Goal: Task Accomplishment & Management: Manage account settings

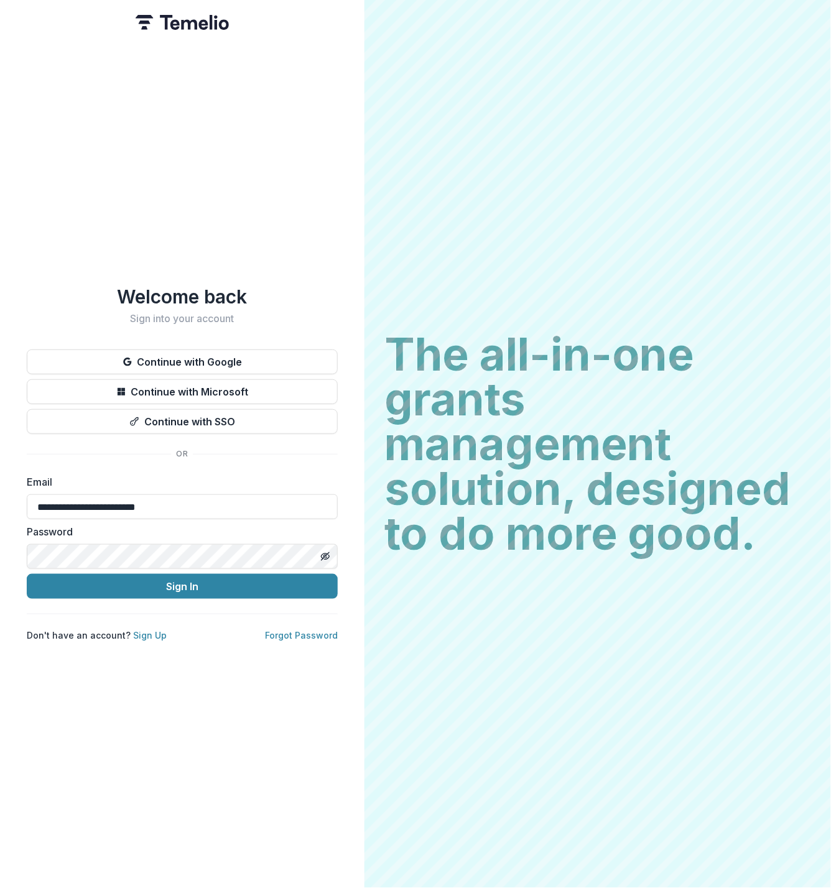
click at [146, 585] on button "Sign In" at bounding box center [182, 586] width 311 height 25
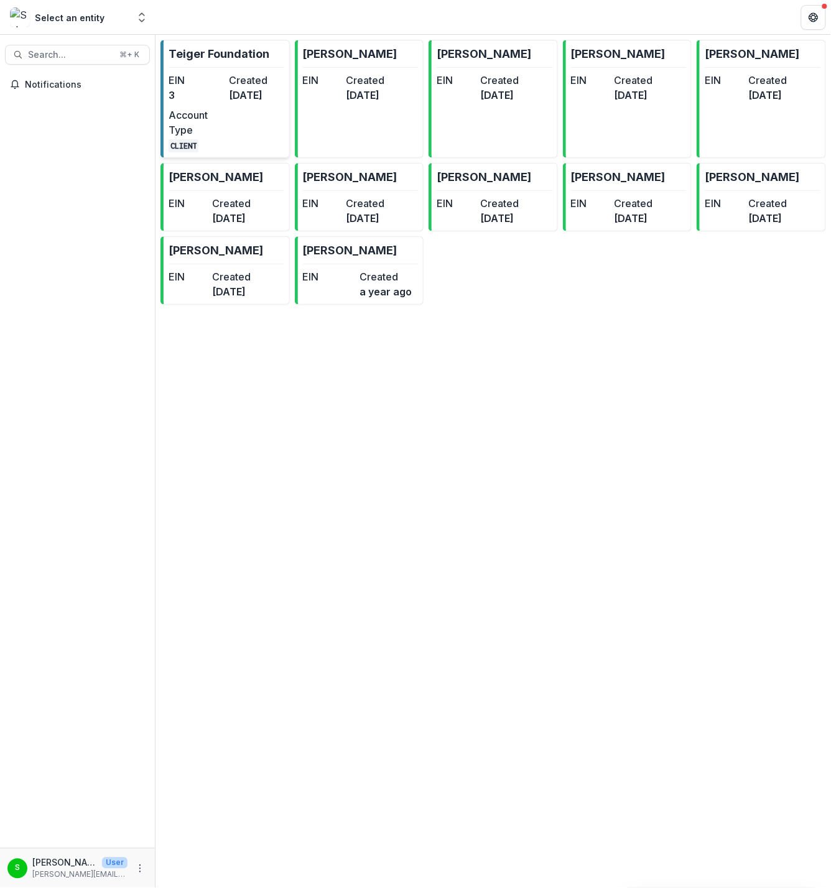
click at [223, 127] on dt "Account Type" at bounding box center [196, 123] width 55 height 30
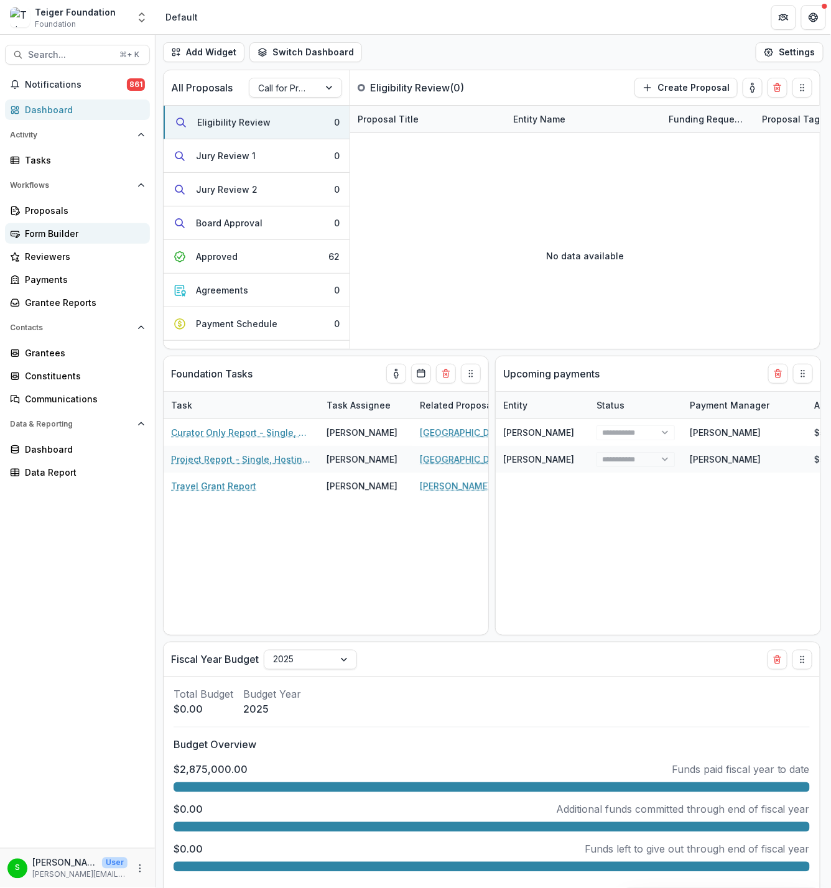
click at [72, 233] on div "Form Builder" at bounding box center [82, 233] width 115 height 13
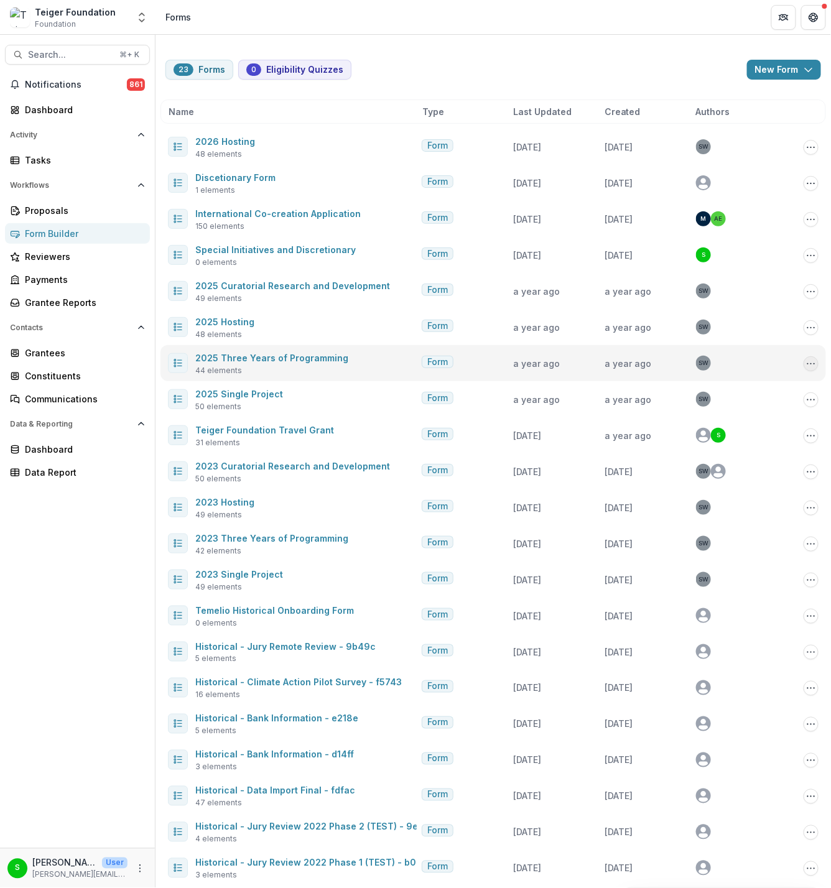
click at [807, 365] on icon "Options" at bounding box center [811, 364] width 10 height 10
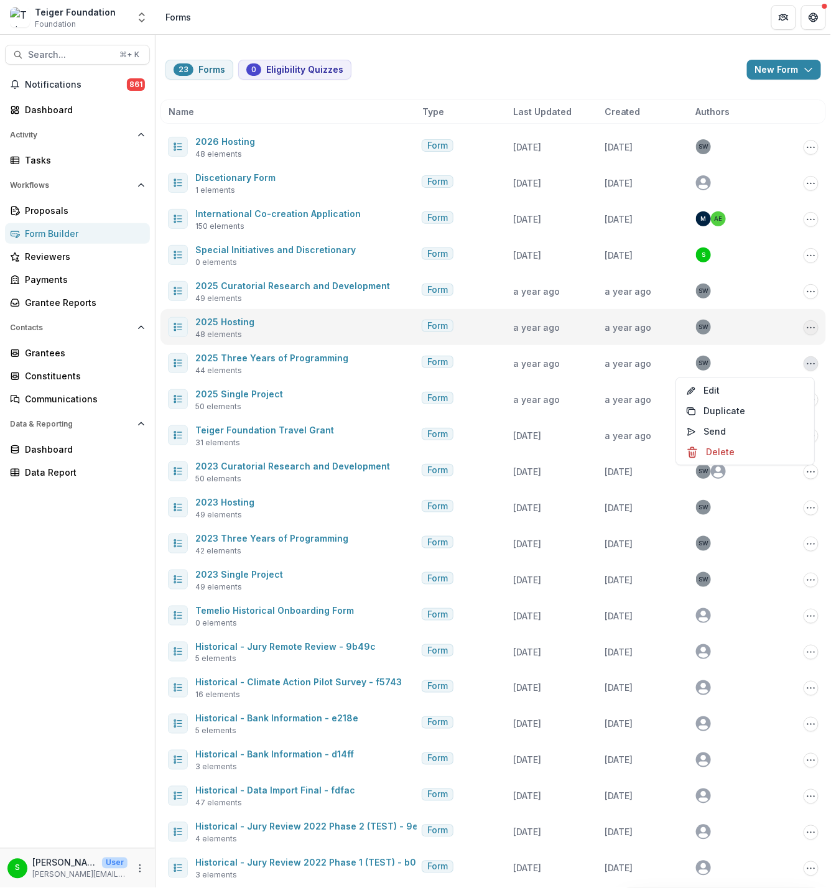
click at [812, 328] on icon "Options" at bounding box center [811, 328] width 10 height 10
click at [759, 371] on button "Duplicate" at bounding box center [745, 375] width 133 height 21
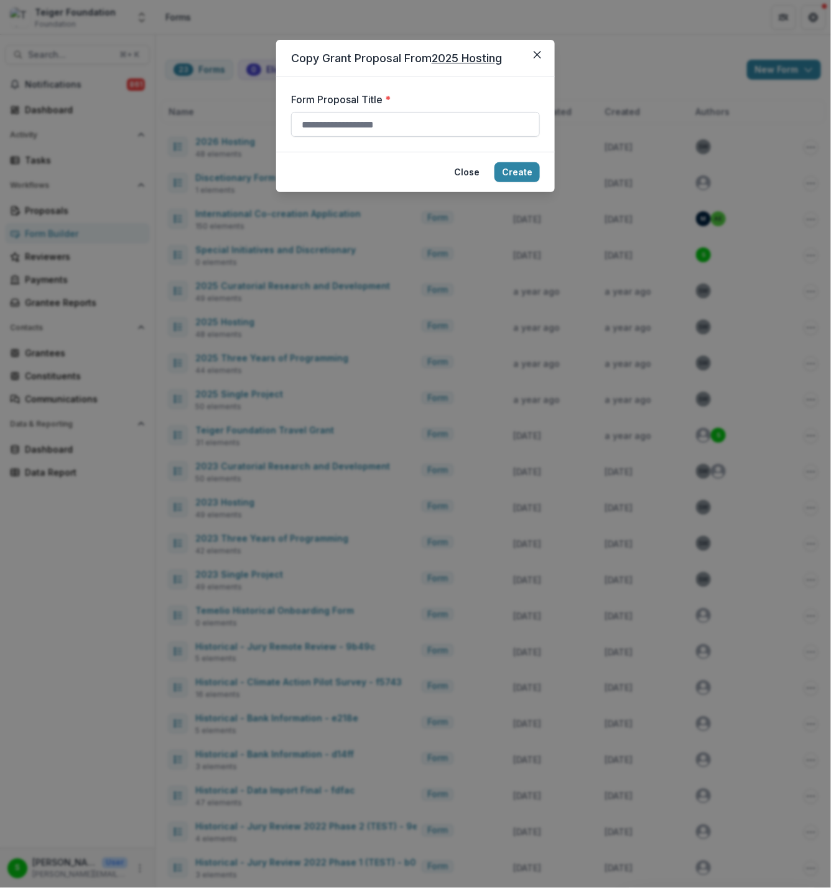
click at [350, 121] on input "Form Proposal Title *" at bounding box center [415, 124] width 249 height 25
type input "****"
click at [540, 53] on icon "Close" at bounding box center [537, 54] width 7 height 7
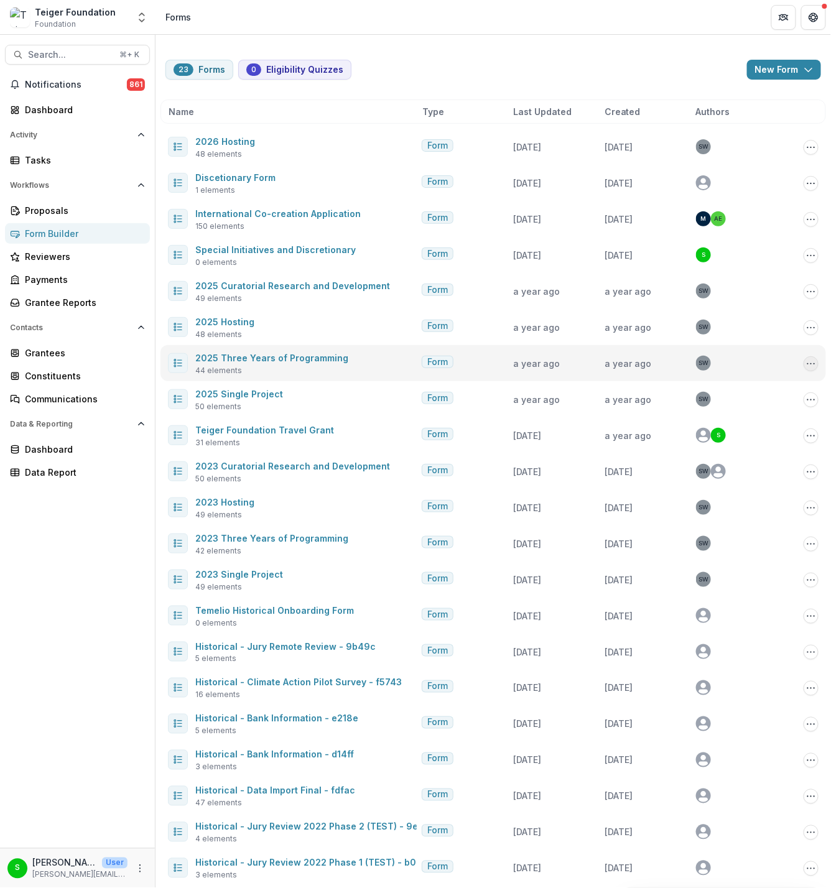
click at [807, 366] on icon "Options" at bounding box center [811, 364] width 10 height 10
click at [719, 407] on button "Duplicate" at bounding box center [745, 411] width 133 height 21
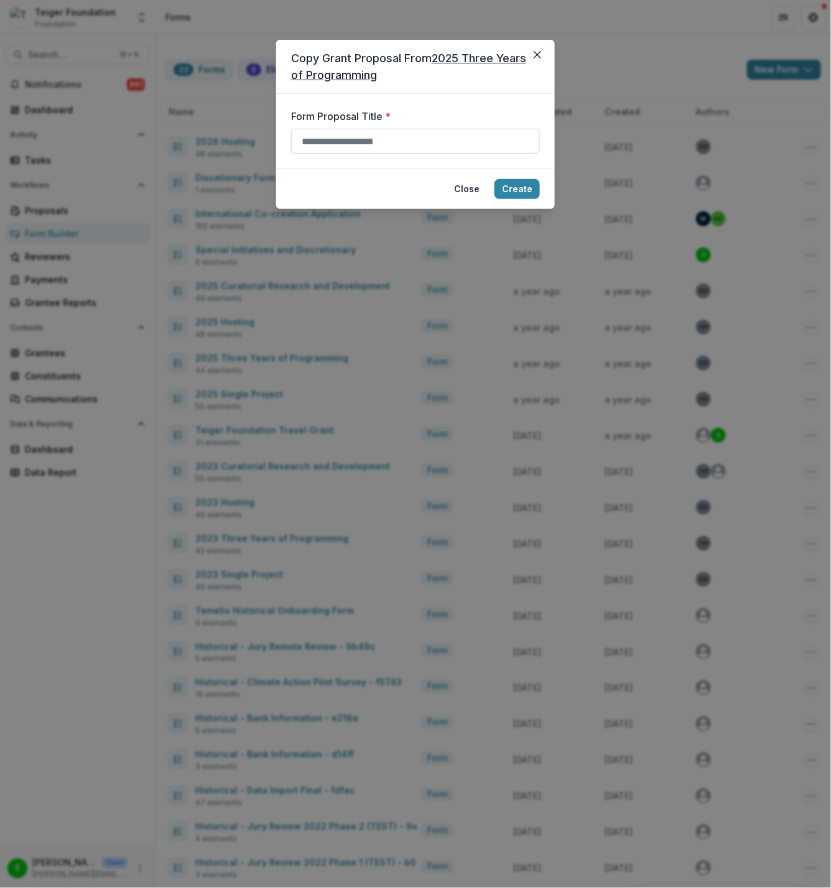
click at [378, 138] on input "Form Proposal Title *" at bounding box center [415, 141] width 249 height 25
type input "**********"
click at [514, 177] on footer "Close Create" at bounding box center [415, 189] width 279 height 40
click at [514, 188] on button "Create" at bounding box center [517, 189] width 45 height 20
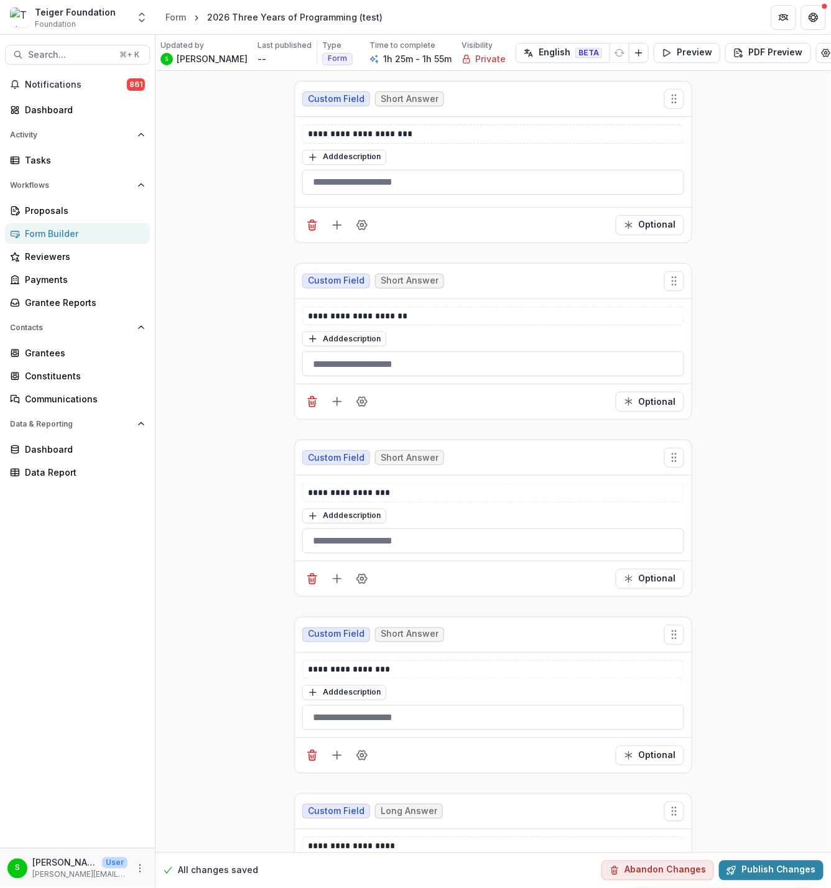
click at [60, 227] on div "Form Builder" at bounding box center [82, 233] width 115 height 13
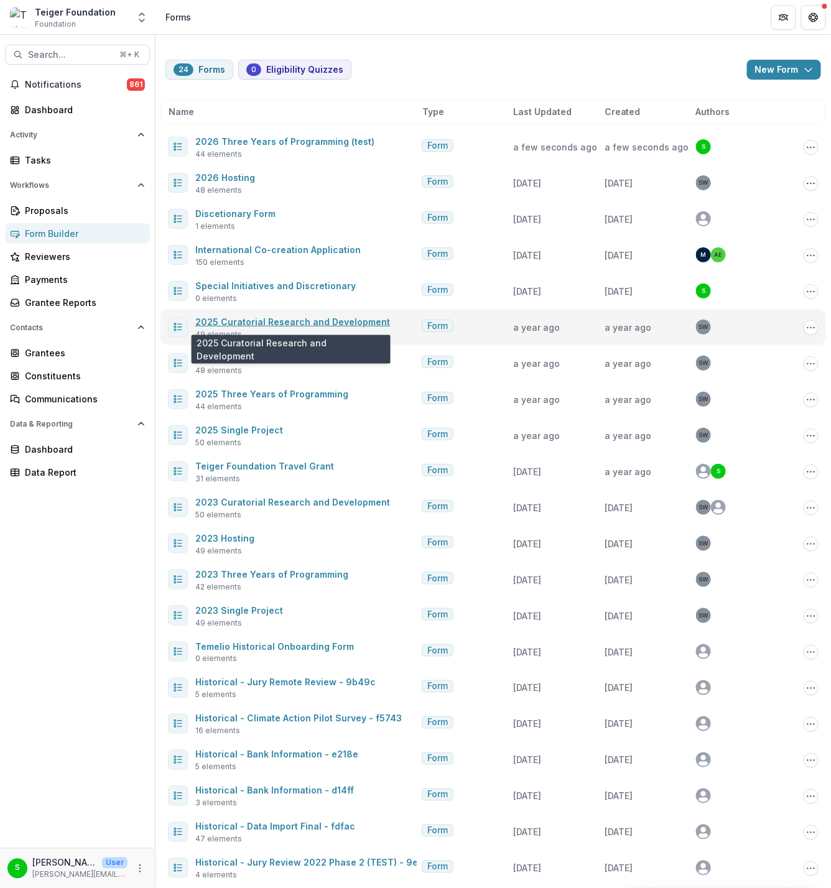
click at [267, 325] on link "2025 Curatorial Research and Development" at bounding box center [292, 322] width 195 height 11
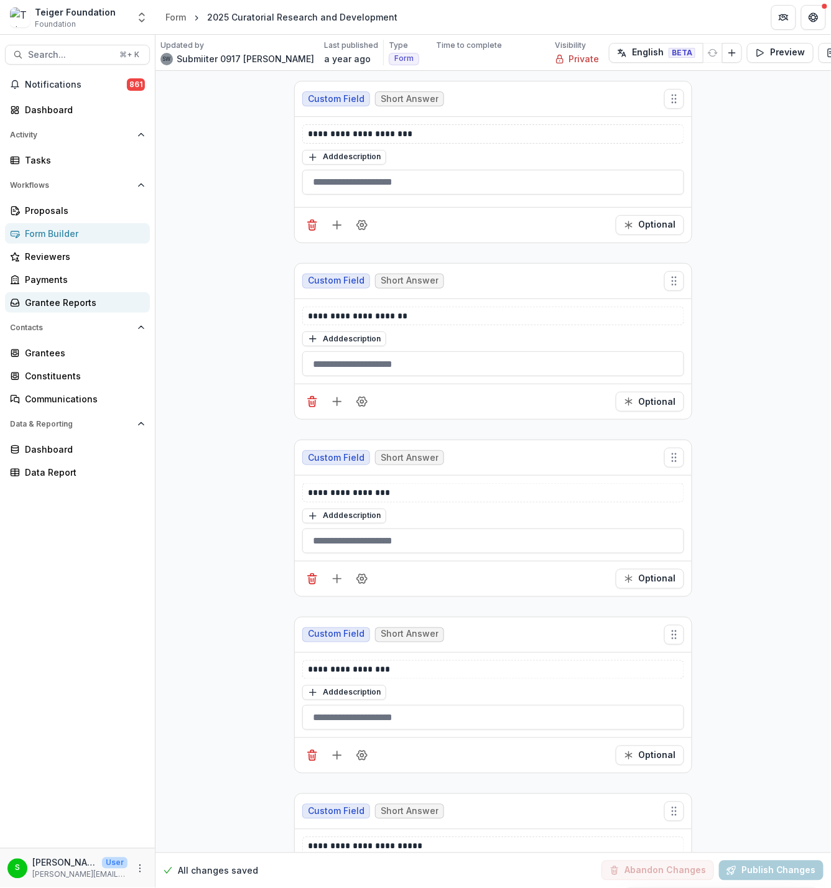
click at [47, 304] on div "Grantee Reports" at bounding box center [82, 302] width 115 height 13
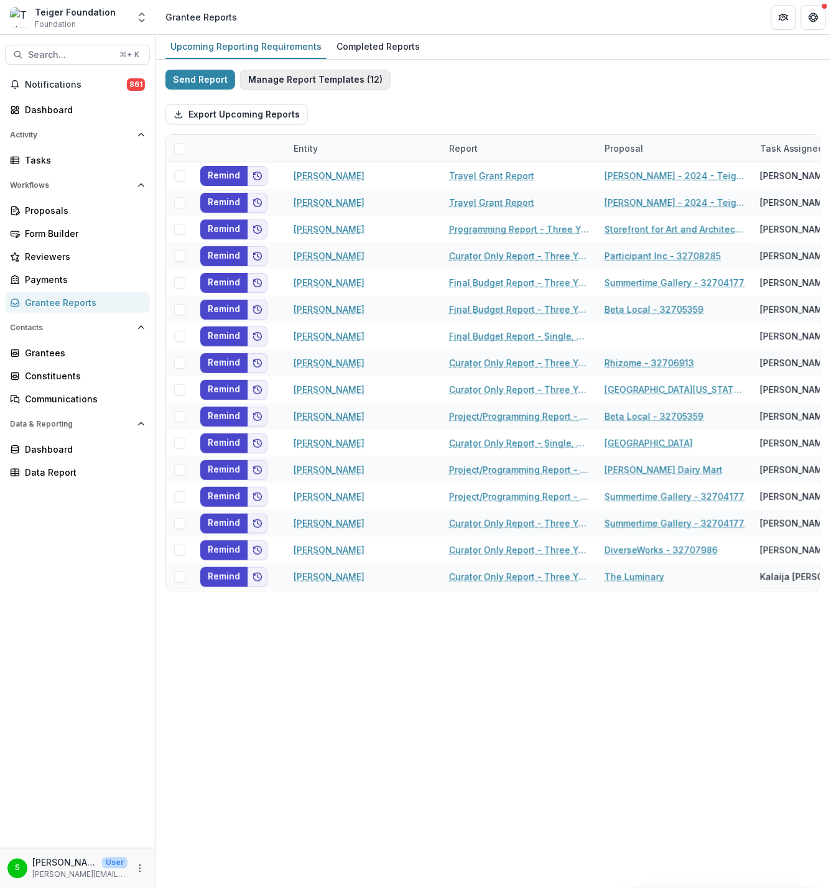
click at [266, 74] on button "Manage Report Templates ( 12 )" at bounding box center [315, 80] width 151 height 20
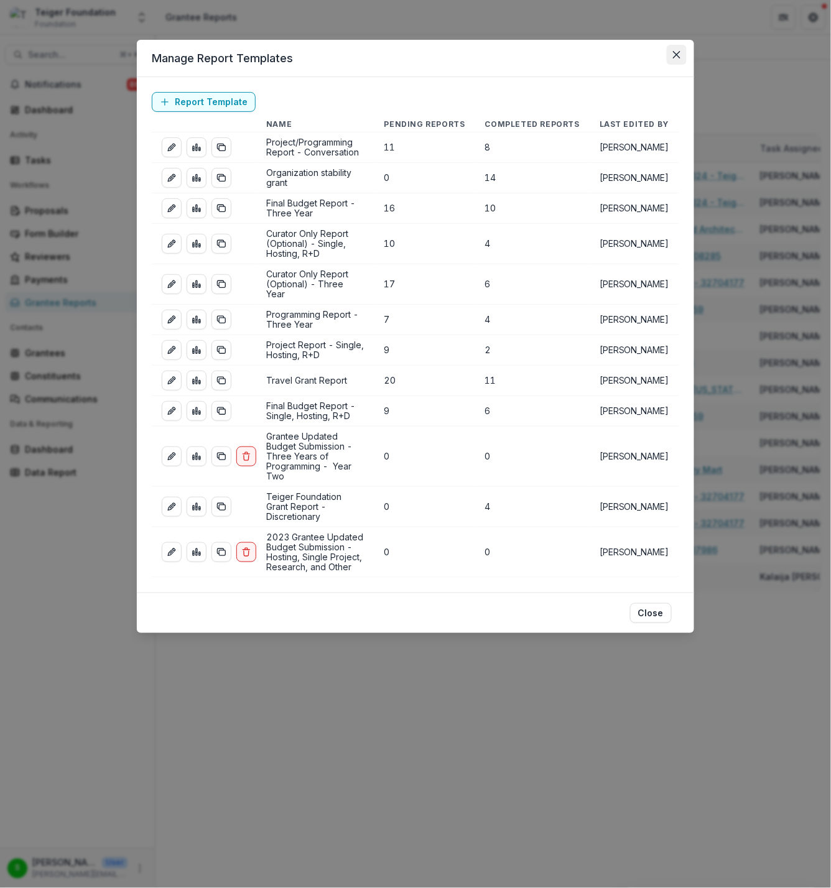
click at [680, 58] on button "Close" at bounding box center [677, 55] width 20 height 20
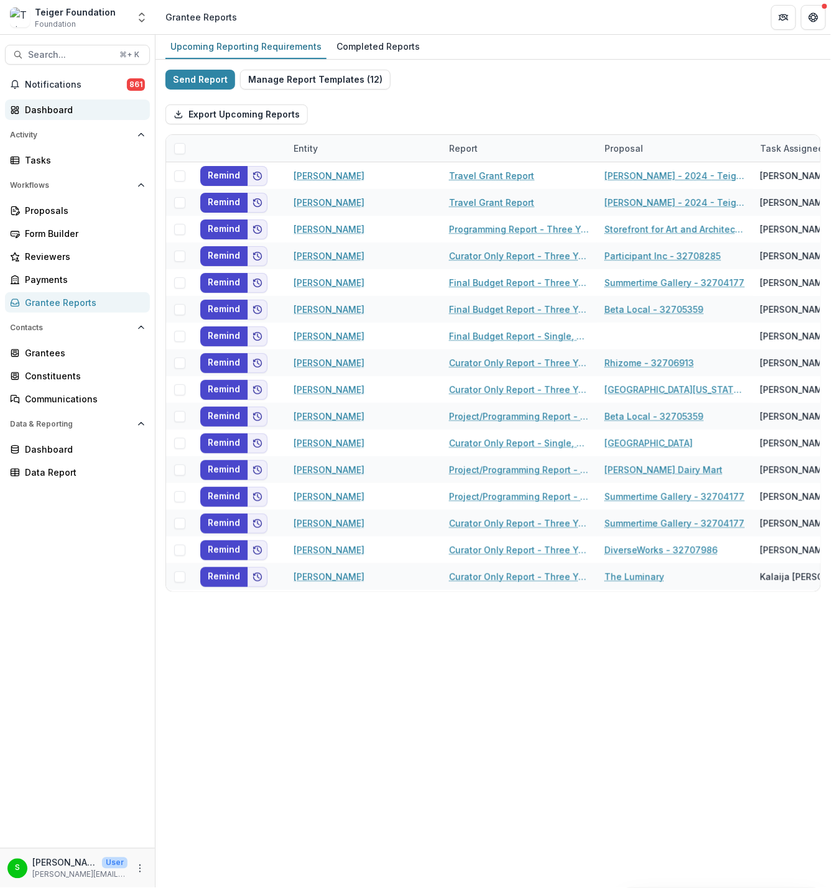
click at [45, 109] on div "Dashboard" at bounding box center [82, 109] width 115 height 13
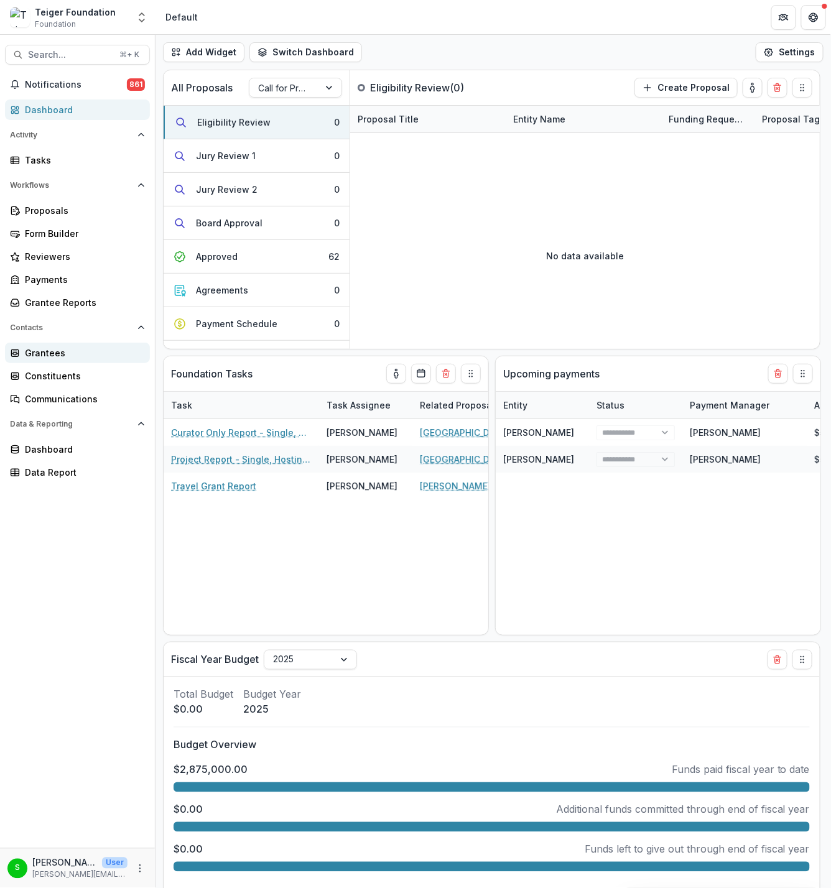
click at [45, 353] on div "Grantees" at bounding box center [82, 352] width 115 height 13
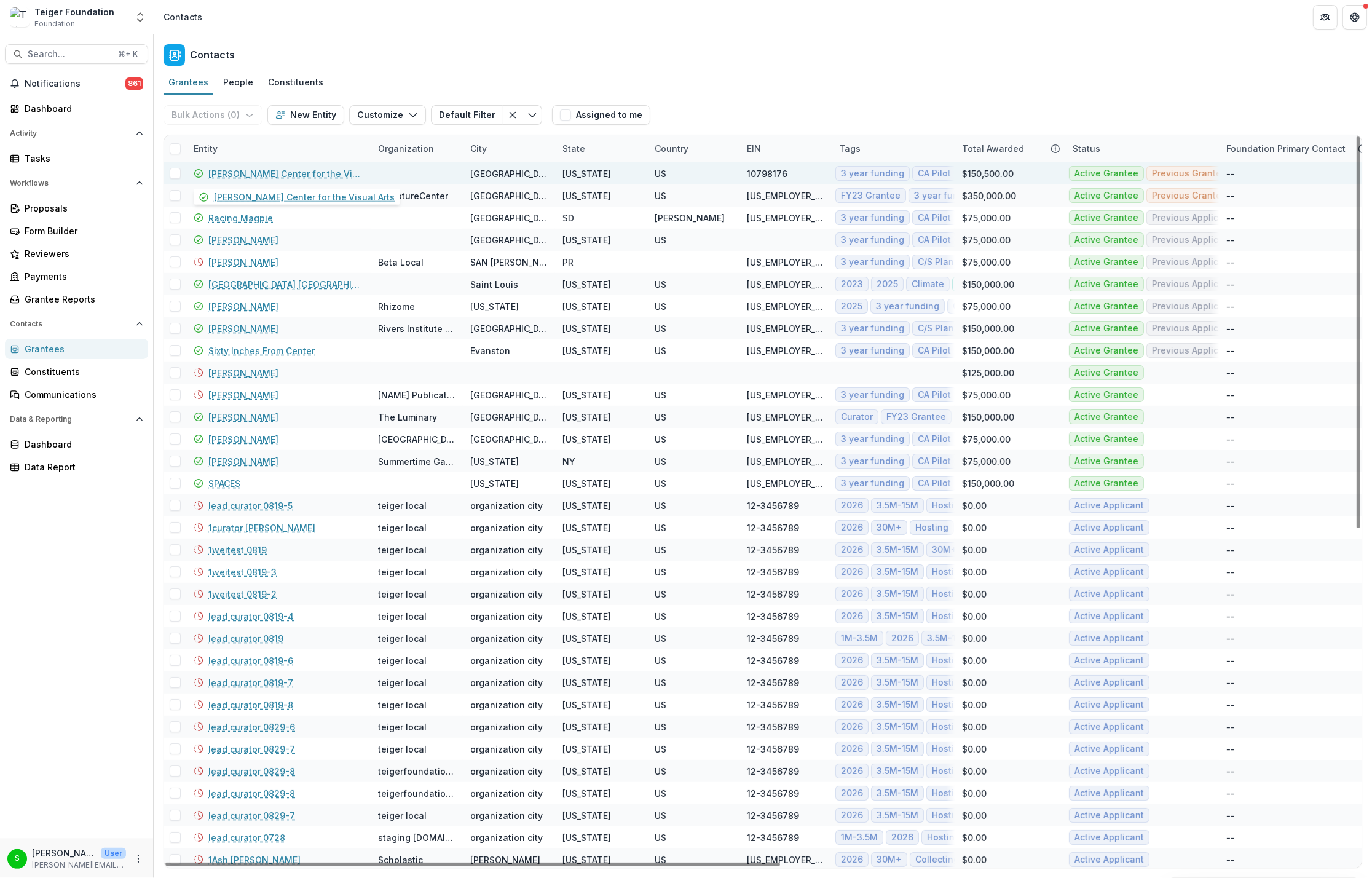
click at [276, 173] on link "[PERSON_NAME] Center for the Visual Arts" at bounding box center [286, 173] width 155 height 13
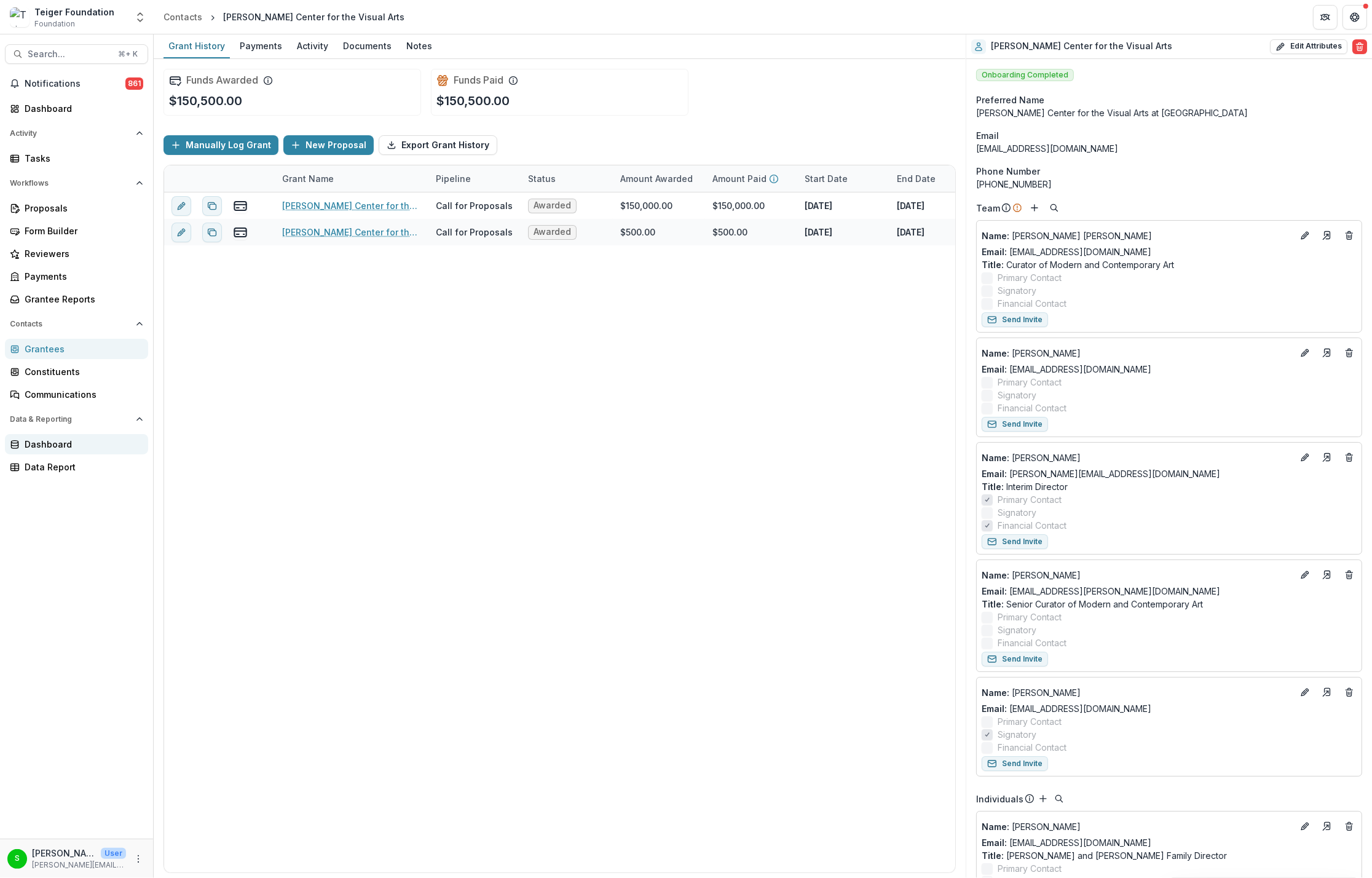
click at [70, 451] on link "Dashboard" at bounding box center [76, 444] width 143 height 21
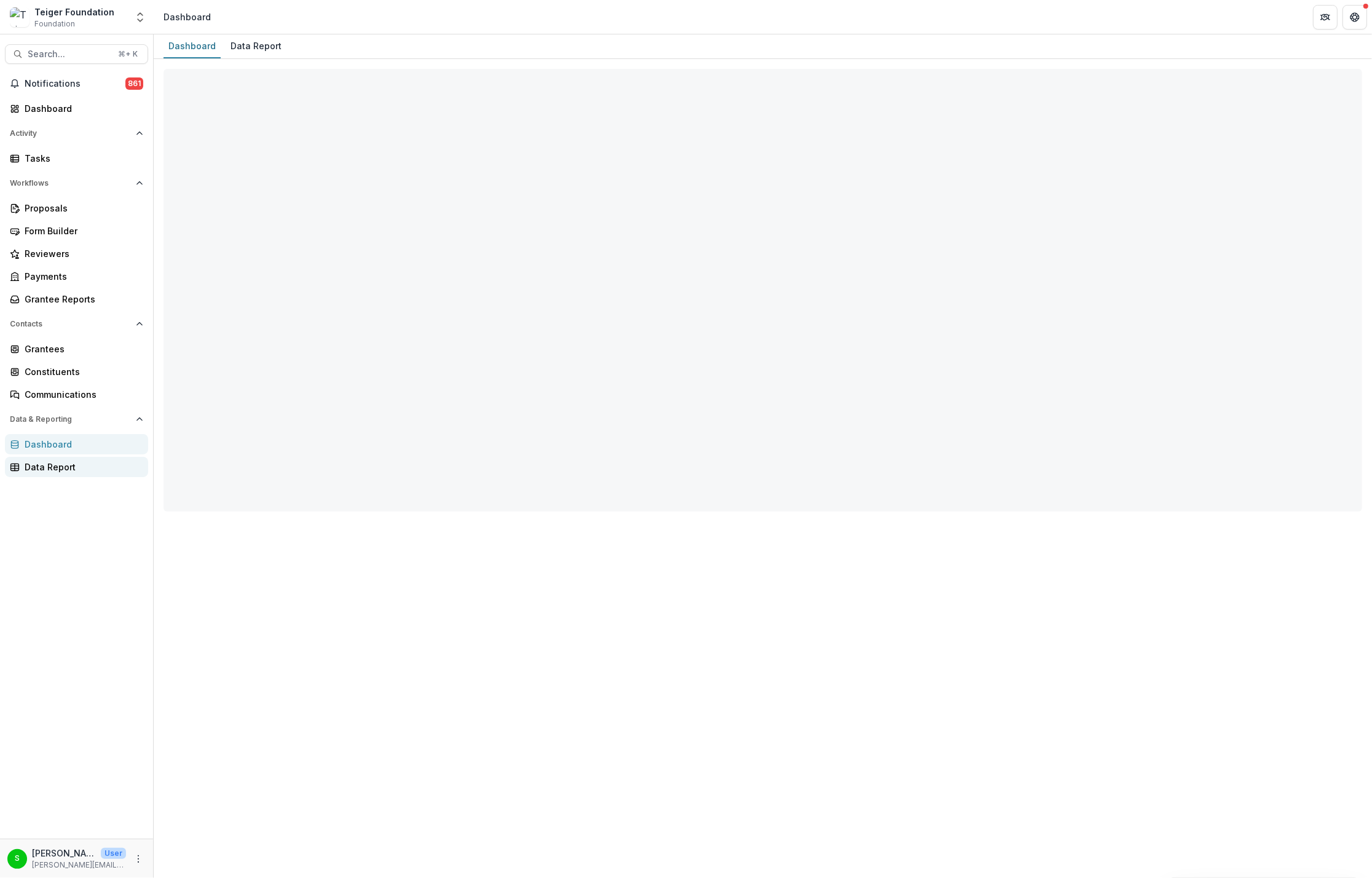
select select "**********"
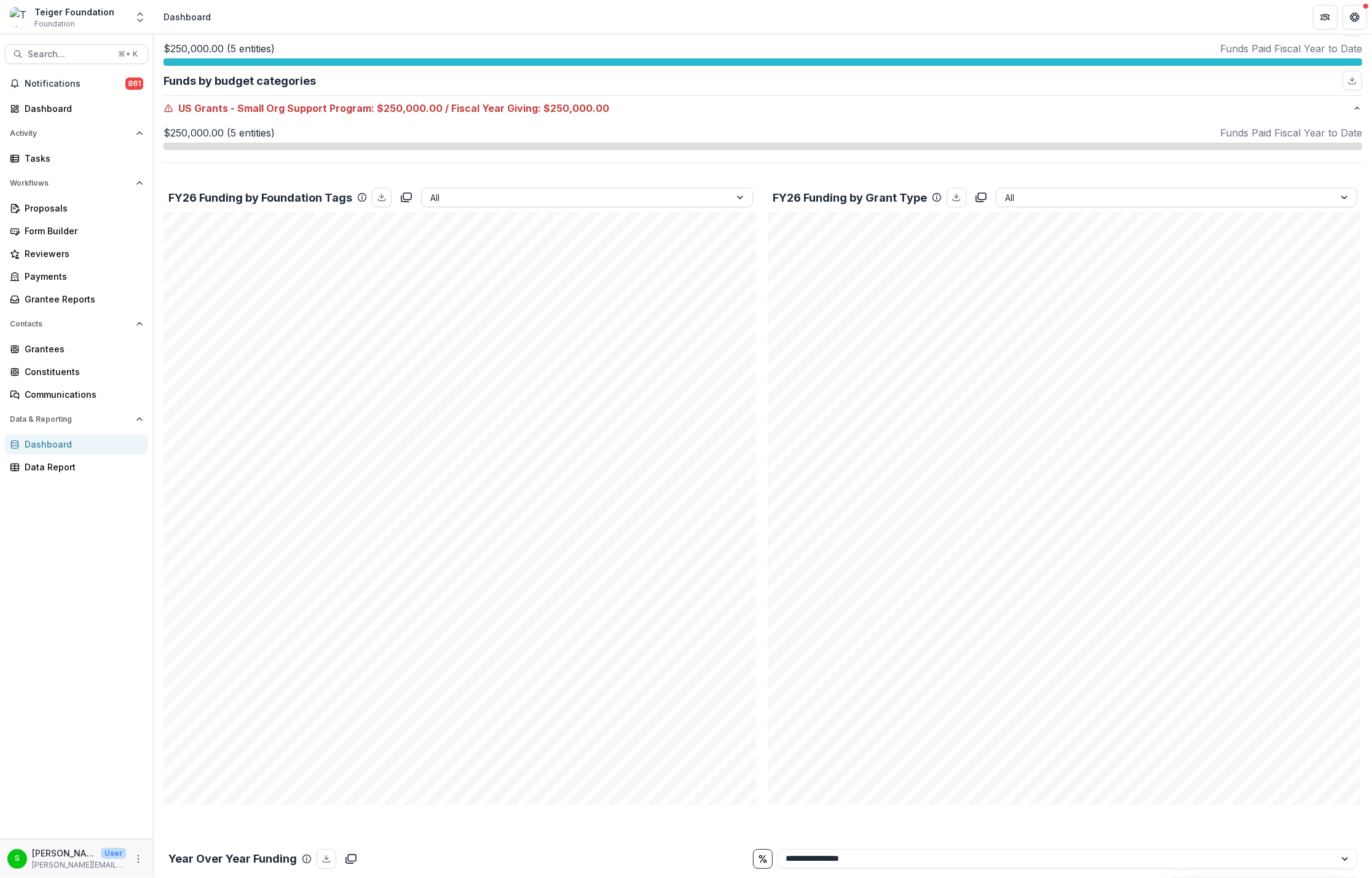
scroll to position [193, 0]
click at [56, 463] on div "Data Report" at bounding box center [81, 467] width 114 height 13
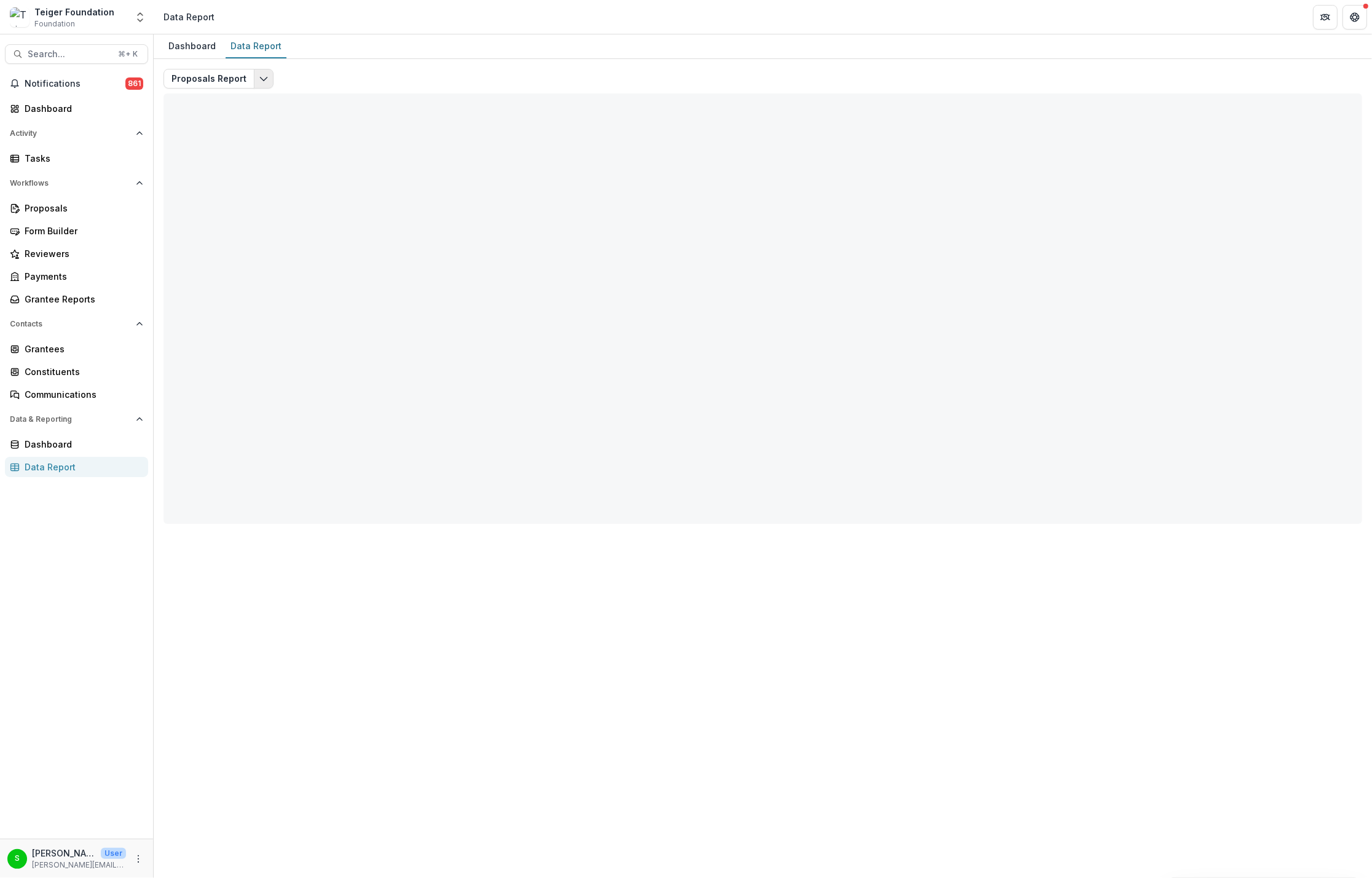
click at [261, 78] on icon "Edit selected report" at bounding box center [264, 79] width 10 height 10
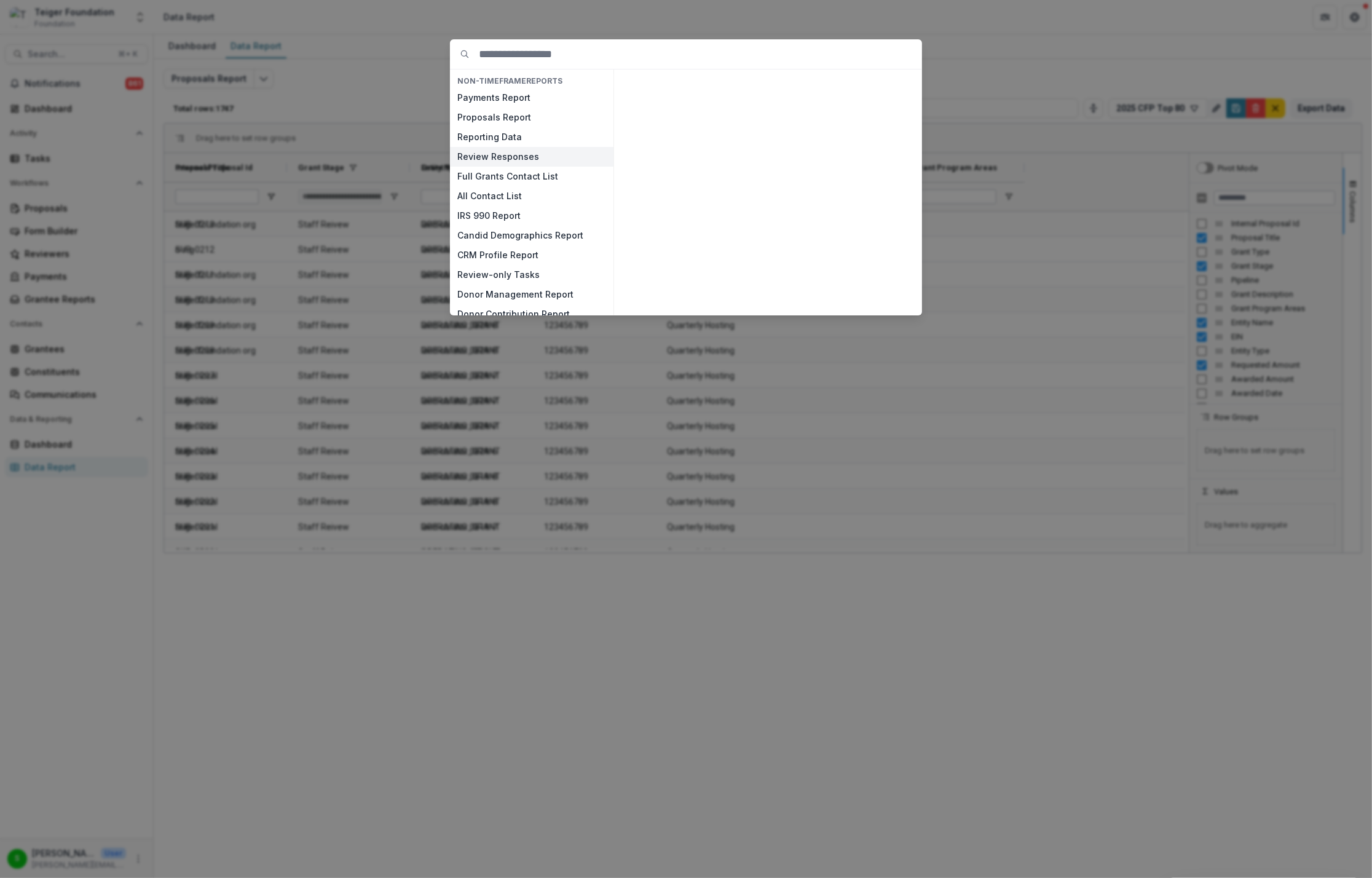
type input "**********"
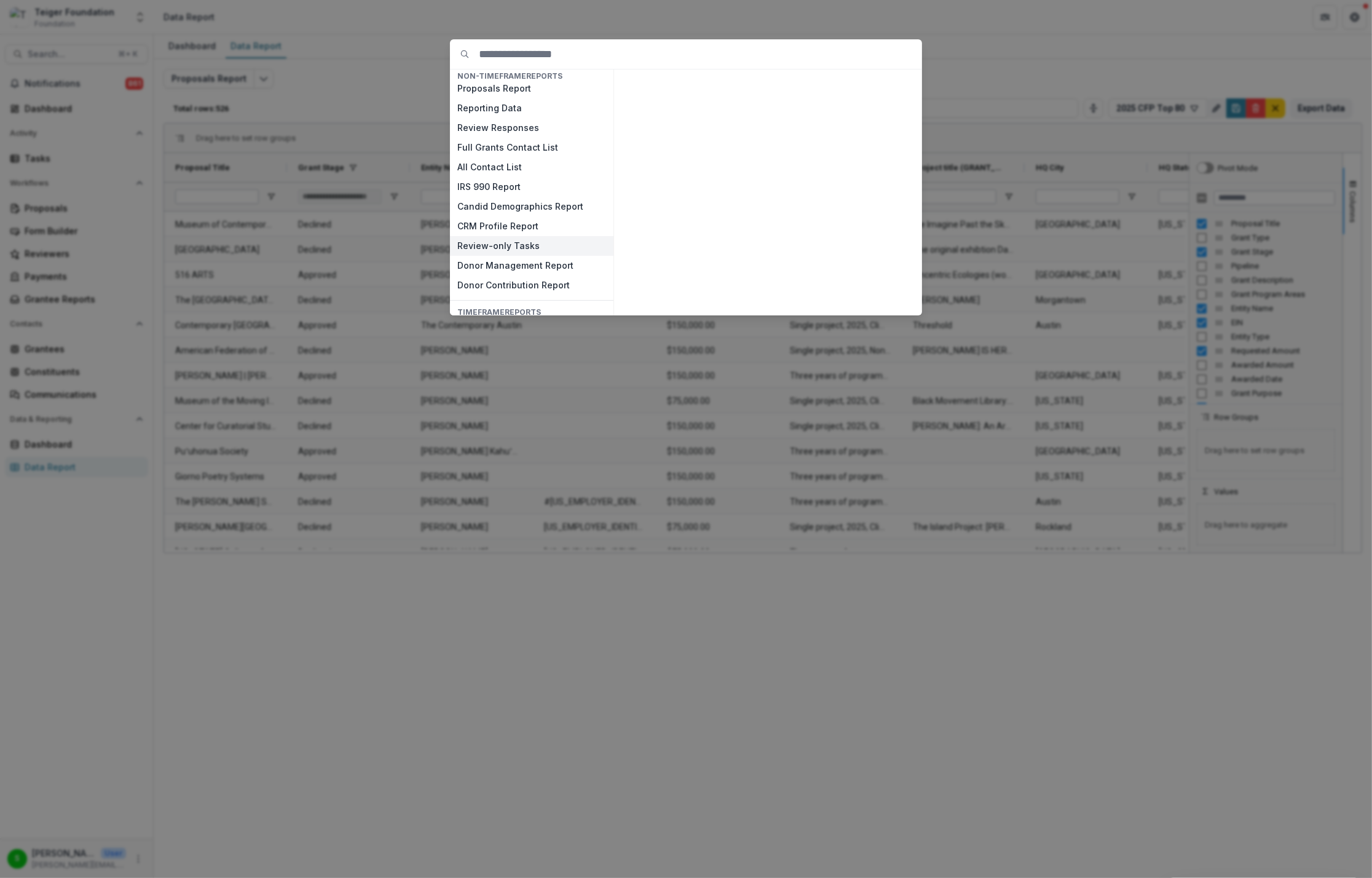
scroll to position [77, 0]
click at [467, 619] on div "NON-TIMEFRAME Reports Payments Report Proposals Report Reporting Data Review Re…" at bounding box center [686, 439] width 1372 height 878
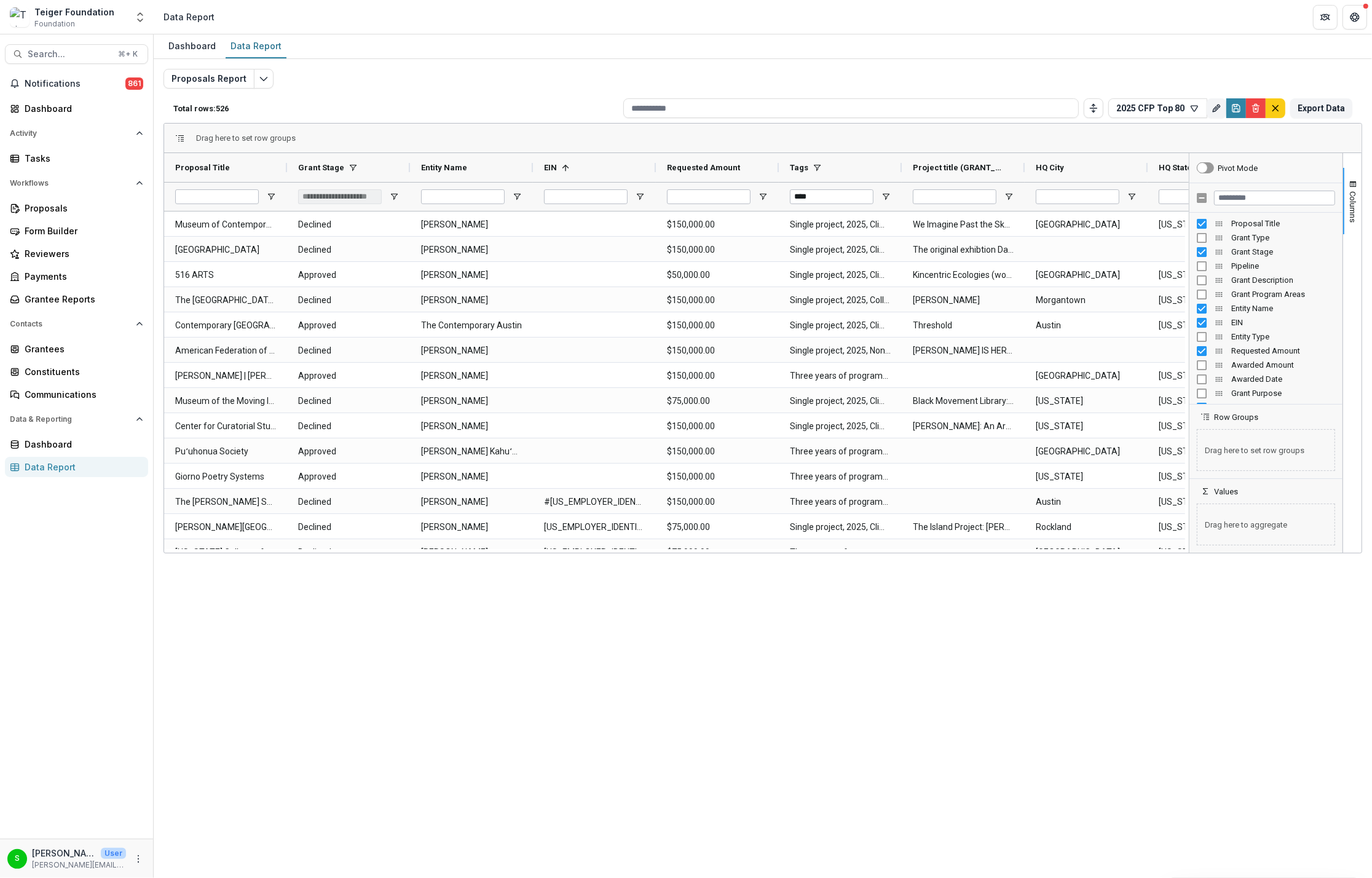
click at [51, 94] on div "Notifications 861 Dashboard Activity Tasks Workflows Proposals Form Builder Rev…" at bounding box center [76, 457] width 153 height 765
click at [51, 103] on div "Dashboard" at bounding box center [81, 108] width 114 height 13
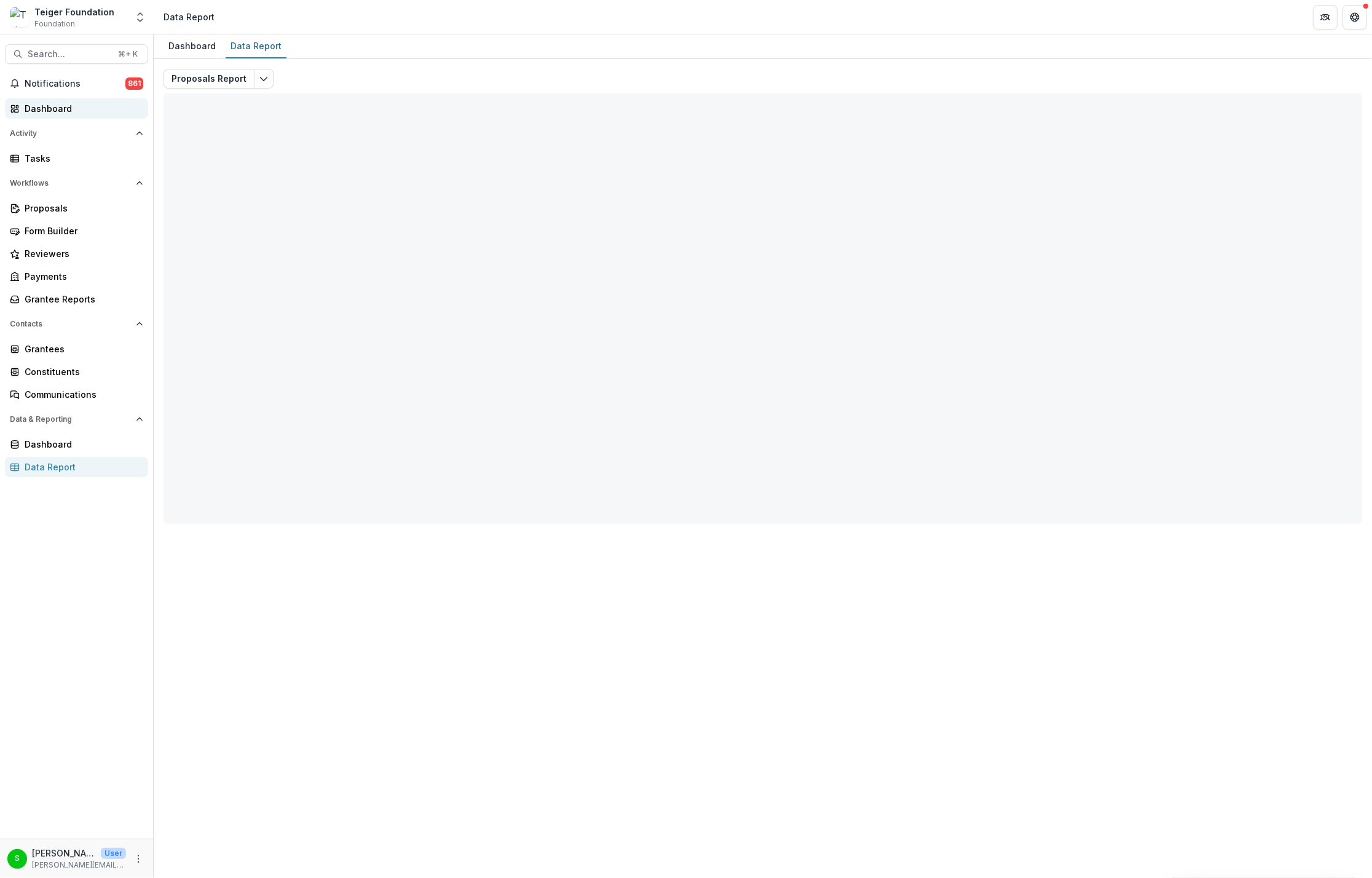
click at [77, 108] on div "Dashboard" at bounding box center [81, 108] width 114 height 13
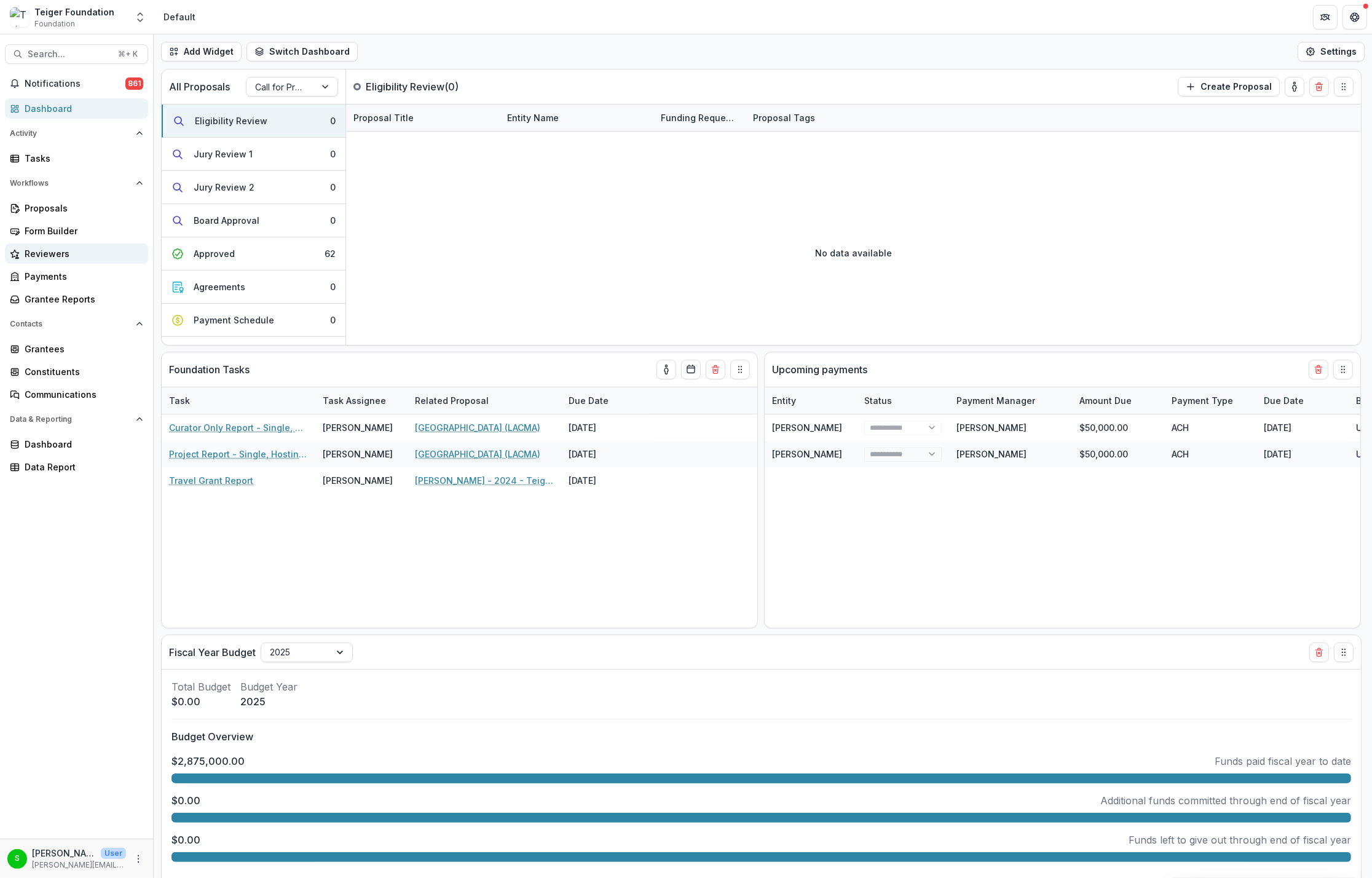
click at [46, 257] on div "Reviewers" at bounding box center [81, 253] width 114 height 13
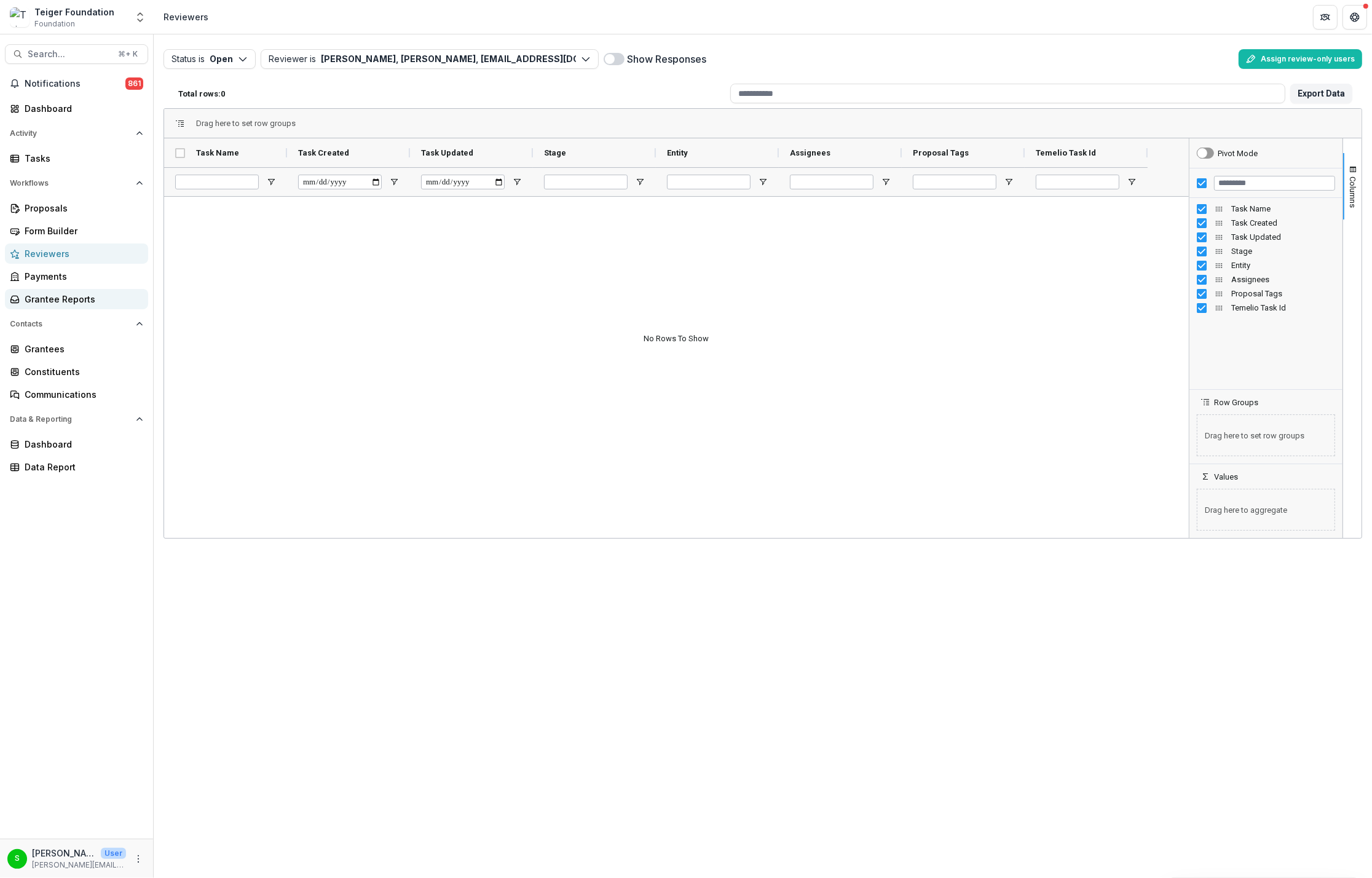
click at [49, 306] on link "Grantee Reports" at bounding box center [76, 299] width 143 height 21
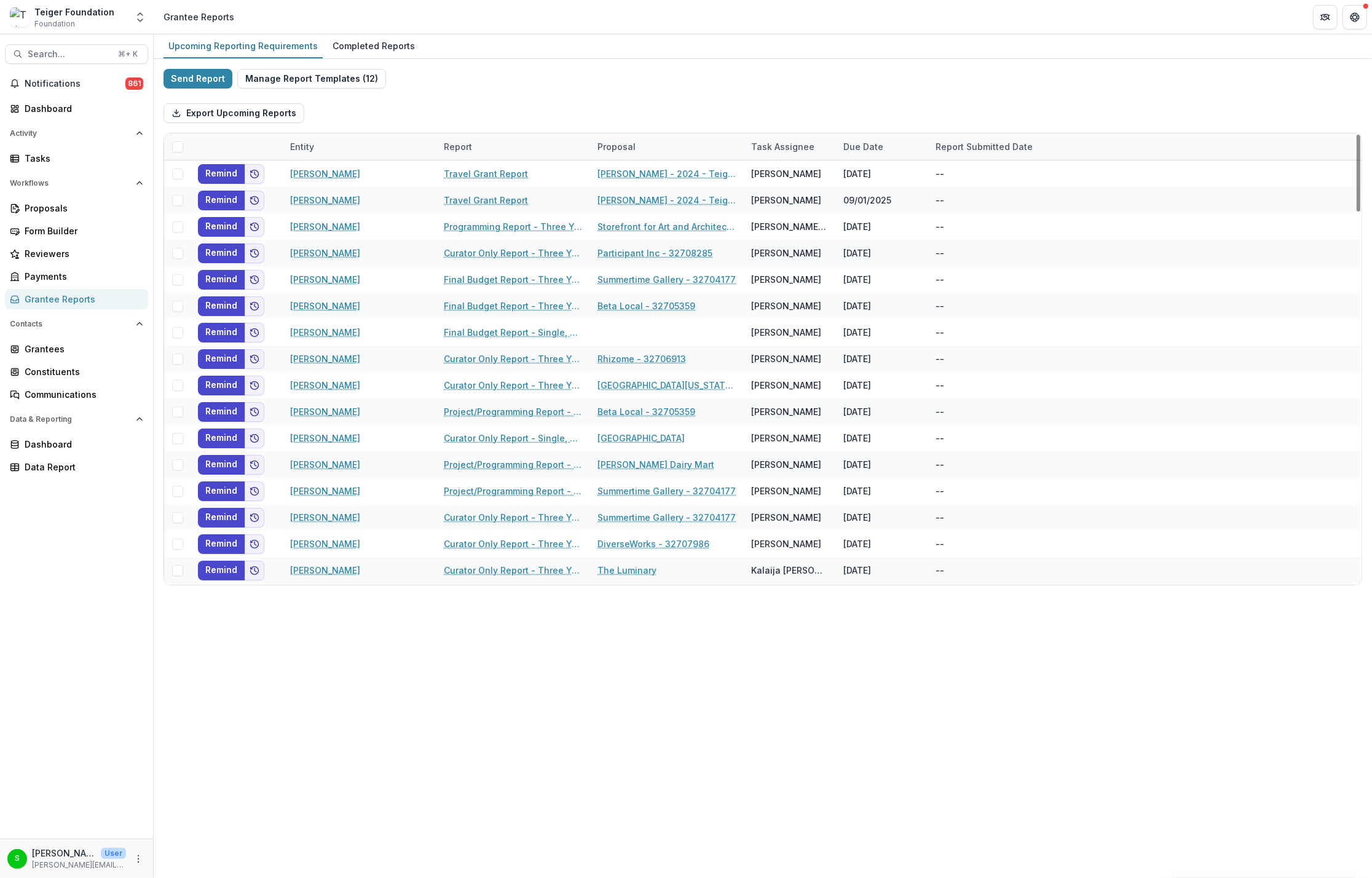
click at [820, 144] on div "Due Date" at bounding box center [863, 146] width 54 height 13
click at [820, 203] on span "Sort Ascending" at bounding box center [894, 200] width 65 height 11
click at [820, 223] on span "Sort Descending" at bounding box center [897, 221] width 71 height 11
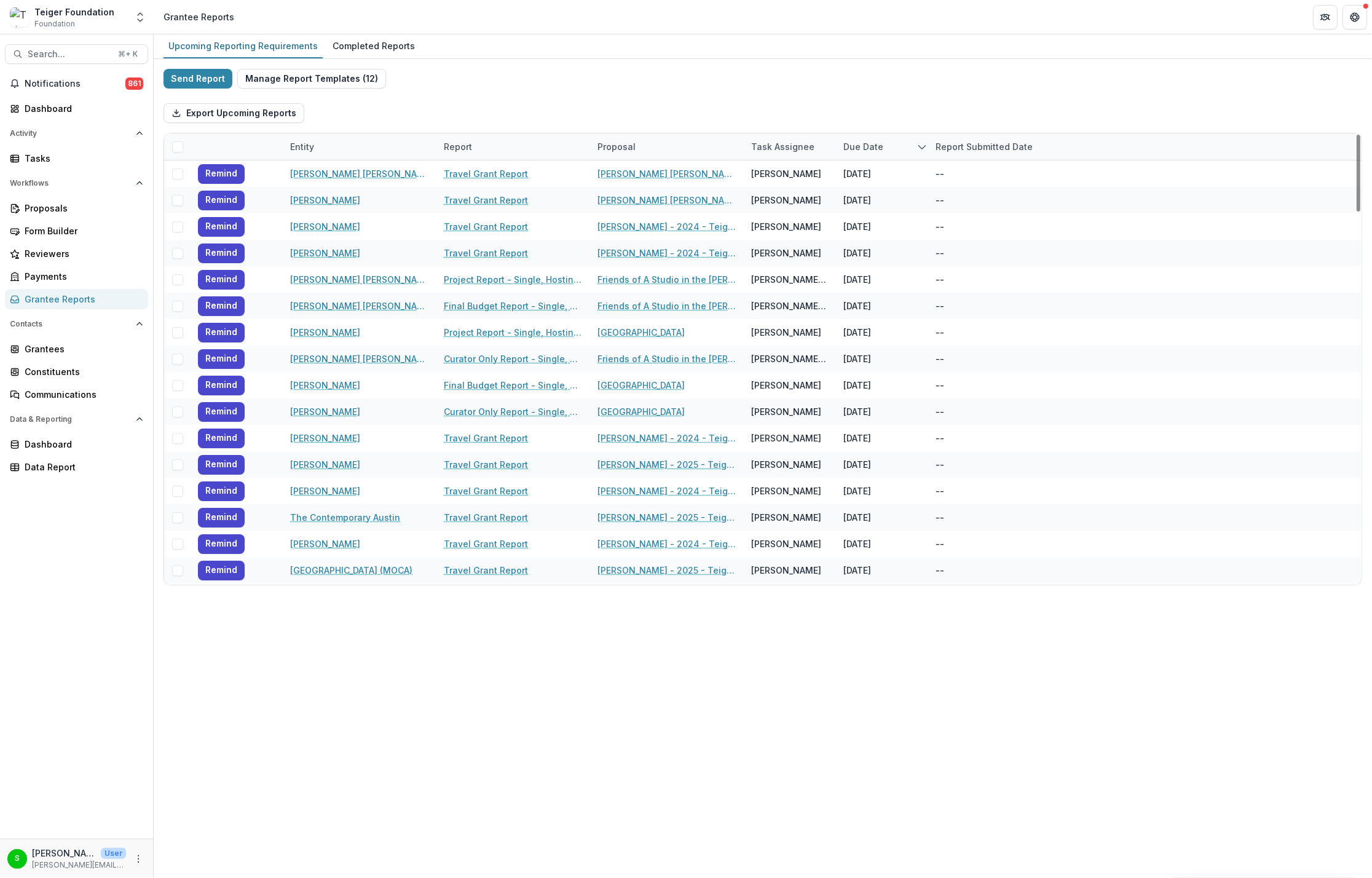
click at [820, 77] on div "Send Report Manage Report Templates ( 12 ) Export Upcoming Reports Entity Repor…" at bounding box center [762, 327] width 1199 height 517
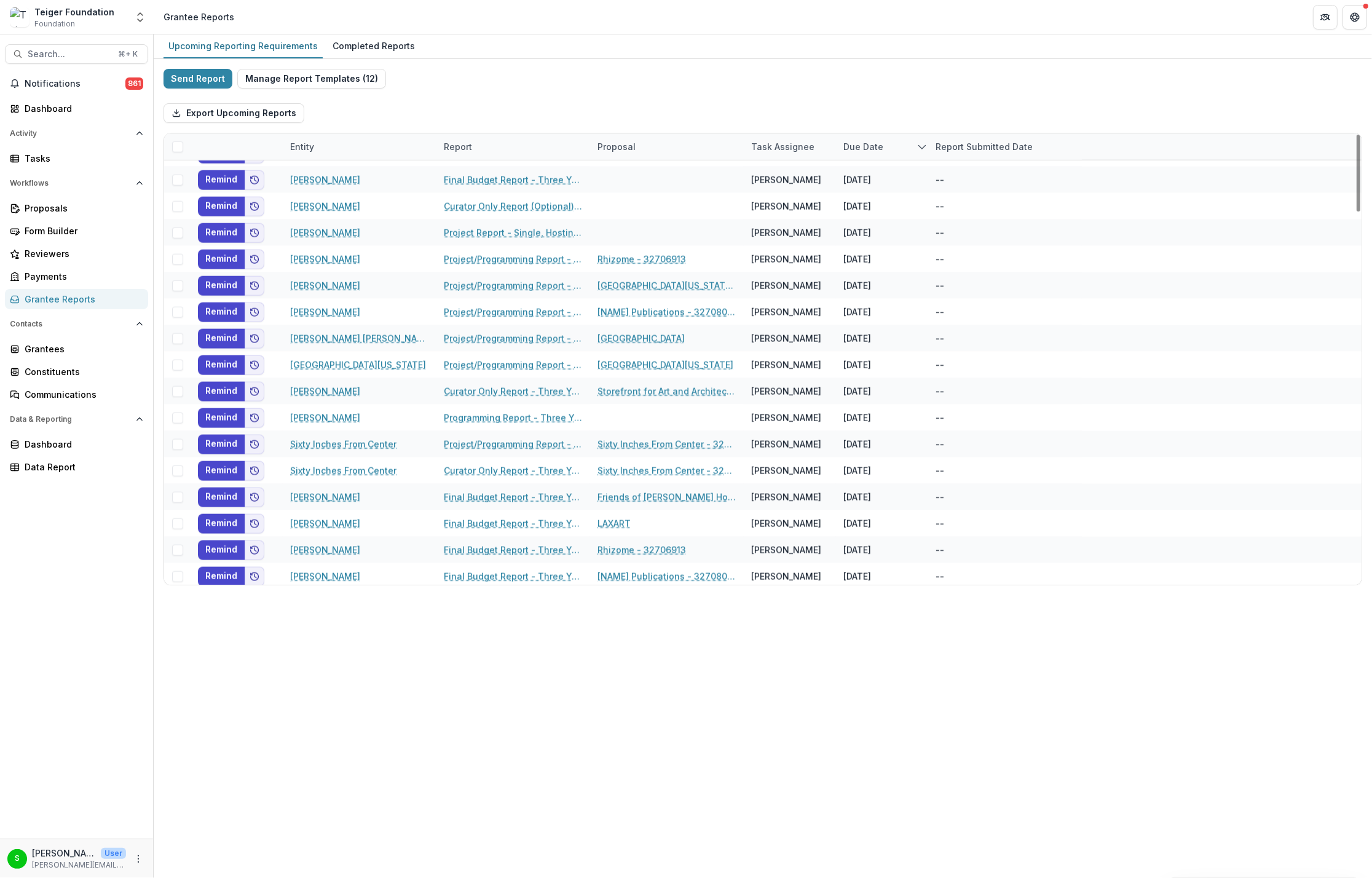
scroll to position [2194, 0]
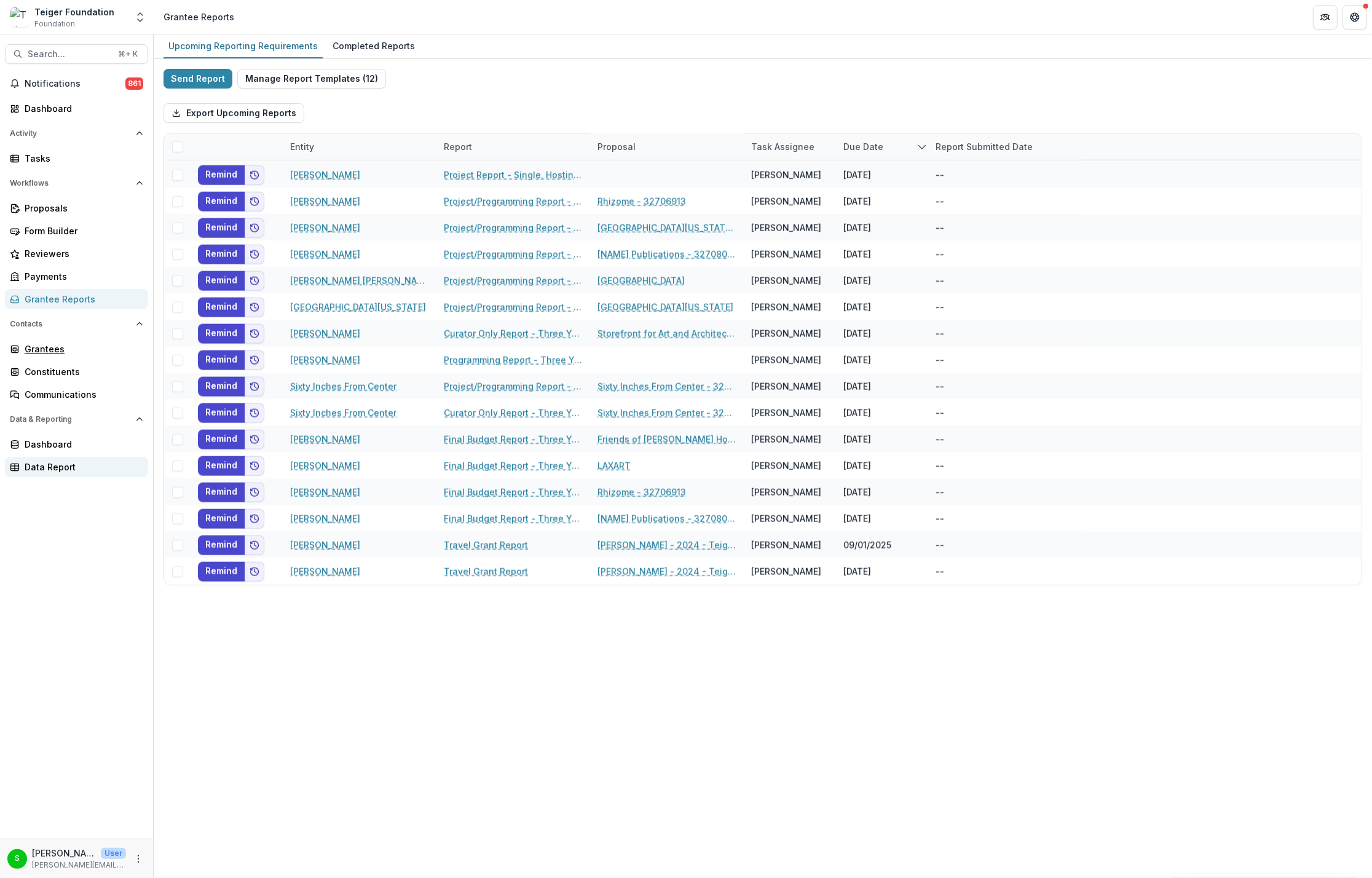
drag, startPoint x: 43, startPoint y: 347, endPoint x: 140, endPoint y: 463, distance: 151.2
click at [43, 347] on div "Grantees" at bounding box center [81, 348] width 114 height 13
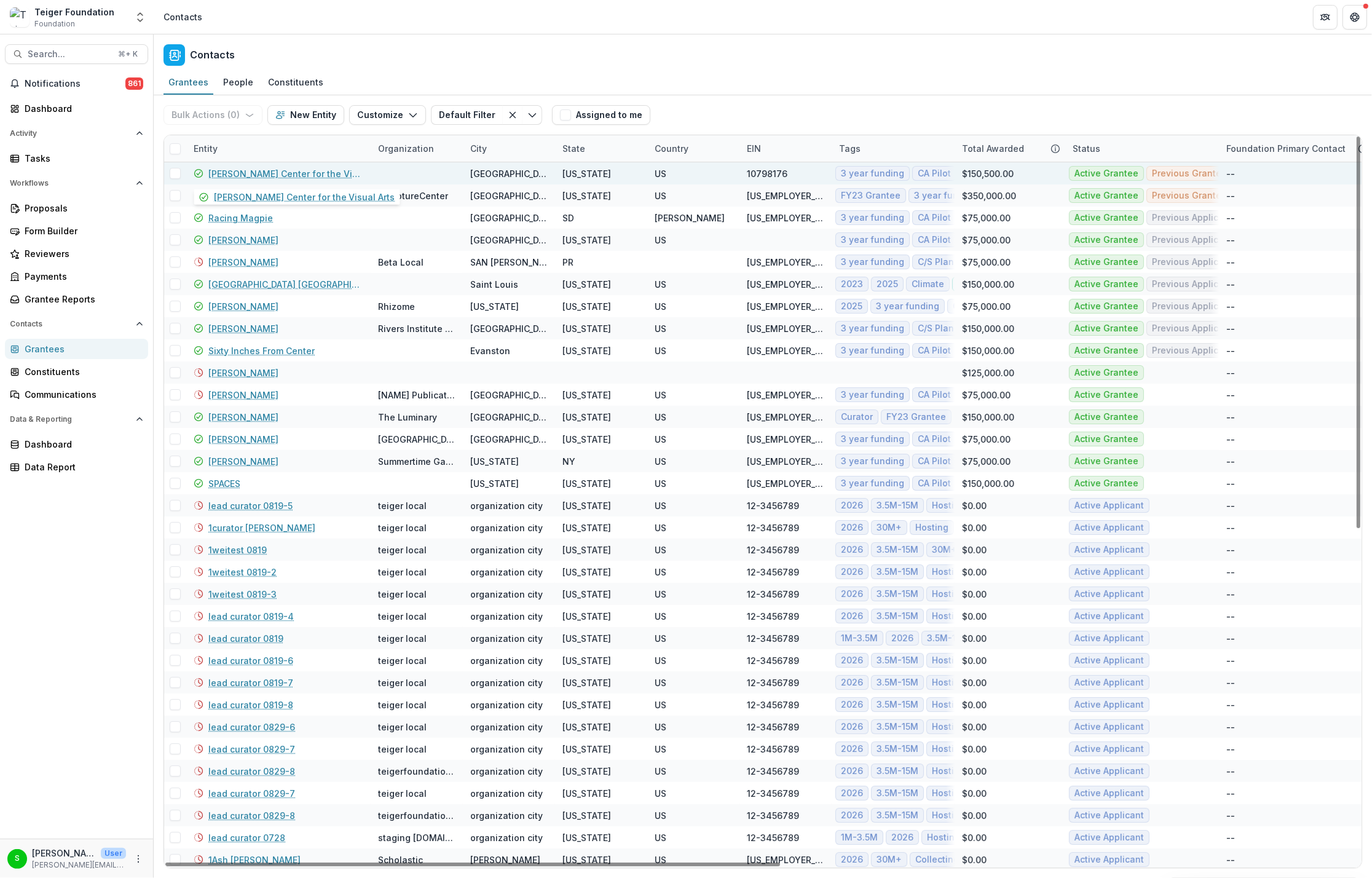
click at [266, 181] on div "[PERSON_NAME] Center for the Visual Arts" at bounding box center [279, 173] width 170 height 22
click at [271, 175] on link "[PERSON_NAME] Center for the Visual Arts" at bounding box center [286, 173] width 155 height 13
